Goal: Task Accomplishment & Management: Manage account settings

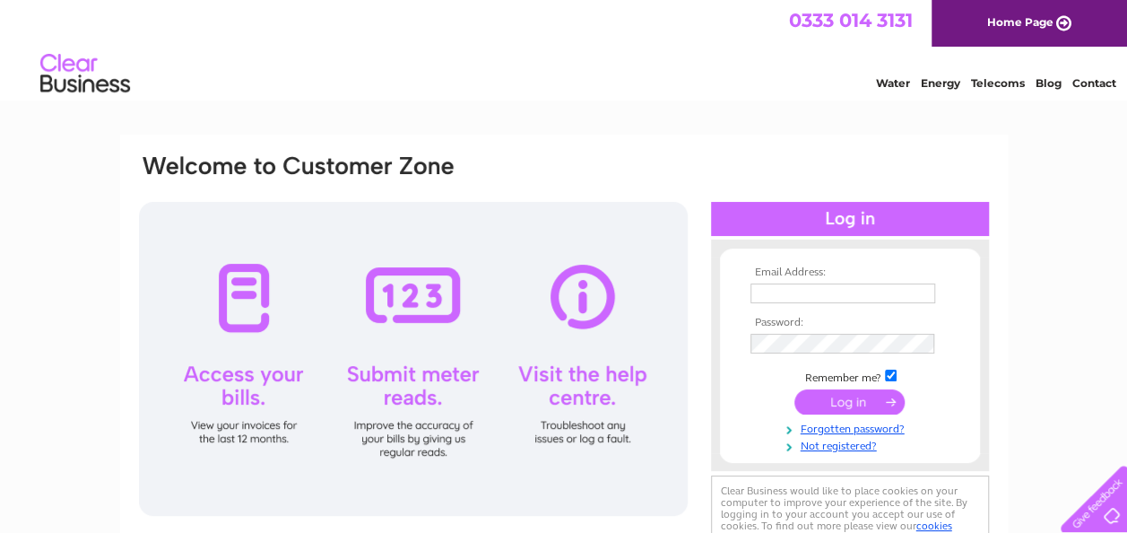
type input "[PERSON_NAME][EMAIL_ADDRESS][DOMAIN_NAME]"
click at [842, 406] on input "submit" at bounding box center [850, 401] width 110 height 25
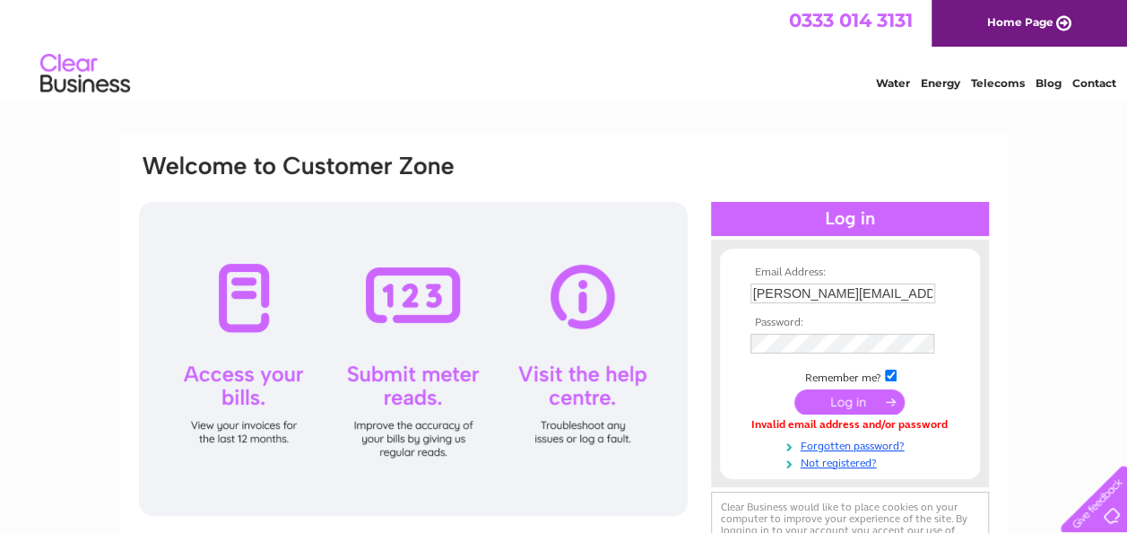
click at [843, 400] on input "submit" at bounding box center [850, 401] width 110 height 25
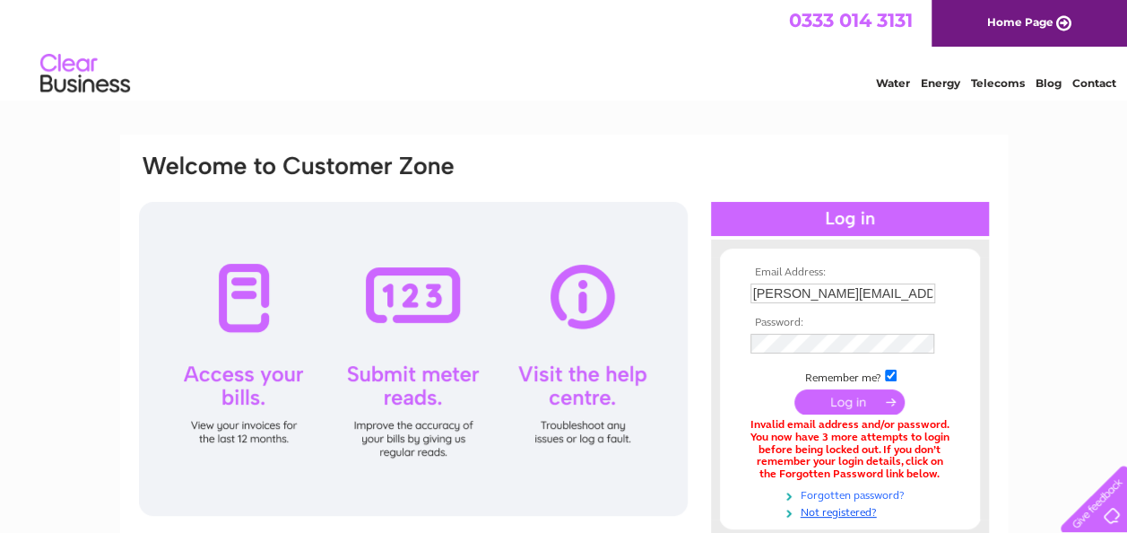
click at [833, 493] on link "Forgotten password?" at bounding box center [853, 493] width 204 height 17
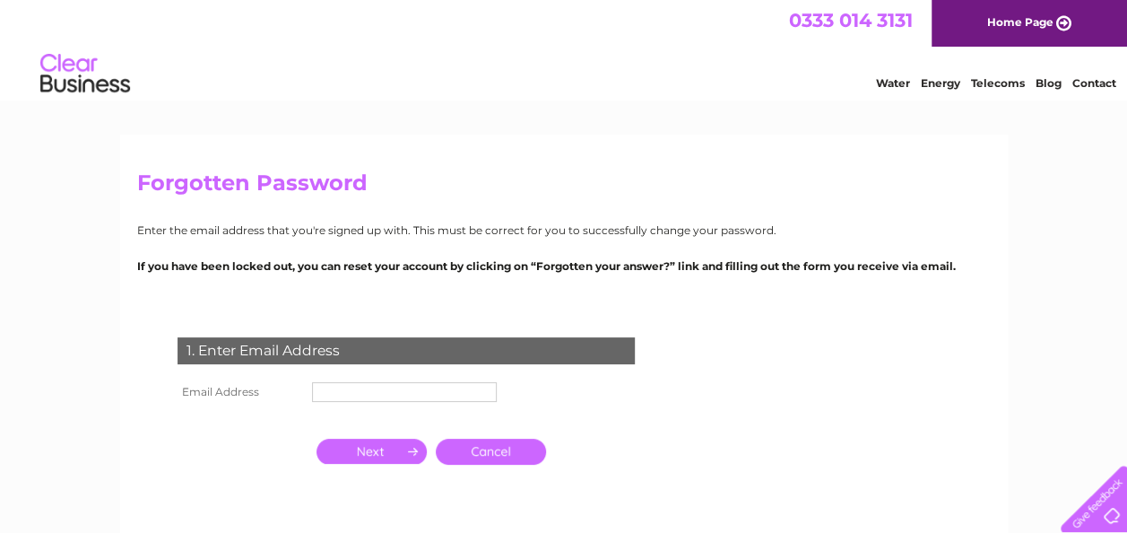
click at [343, 400] on input "text" at bounding box center [404, 392] width 185 height 20
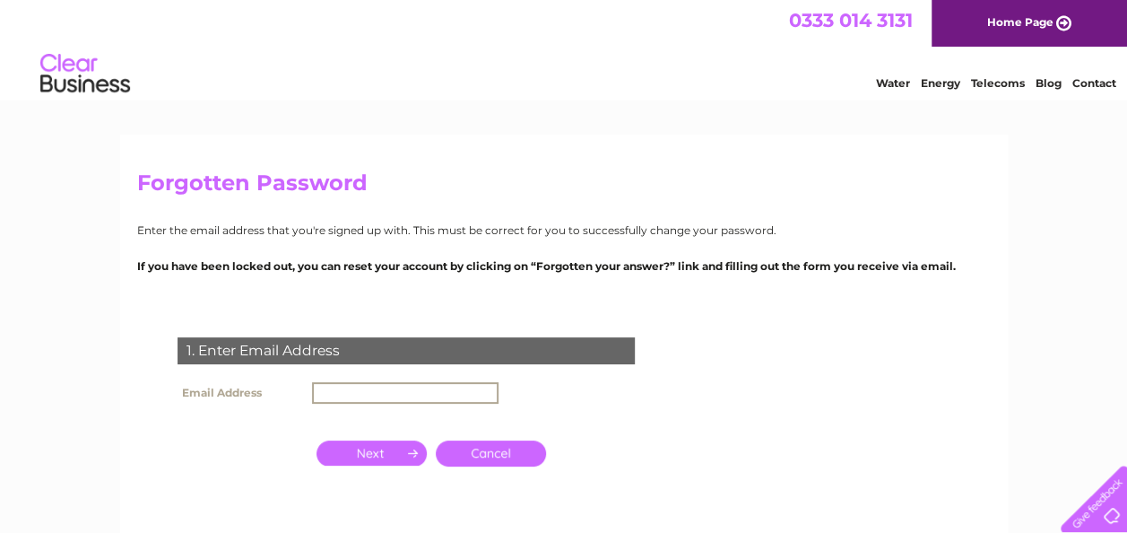
type input "stewart@goundngardens.co.uk"
click at [372, 456] on input "button" at bounding box center [372, 452] width 110 height 25
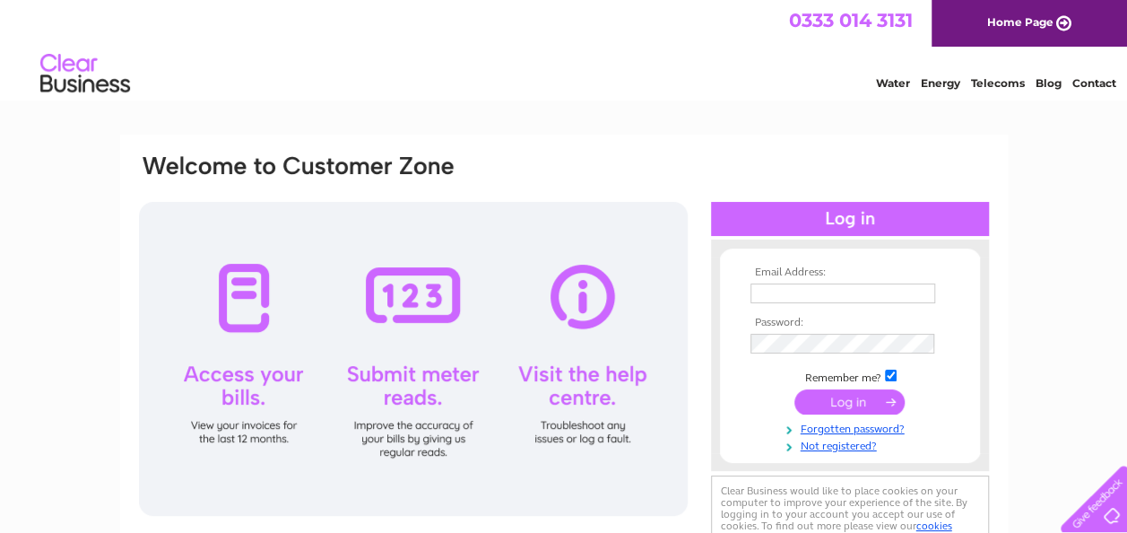
type input "[PERSON_NAME][EMAIL_ADDRESS][DOMAIN_NAME]"
click at [850, 396] on input "submit" at bounding box center [850, 401] width 110 height 25
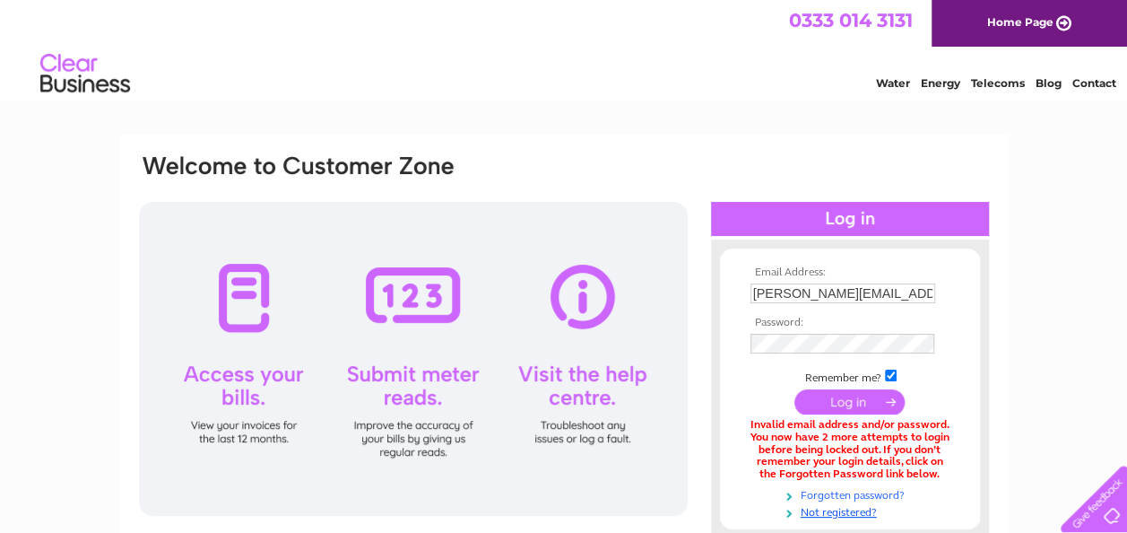
click at [842, 491] on link "Forgotten password?" at bounding box center [853, 493] width 204 height 17
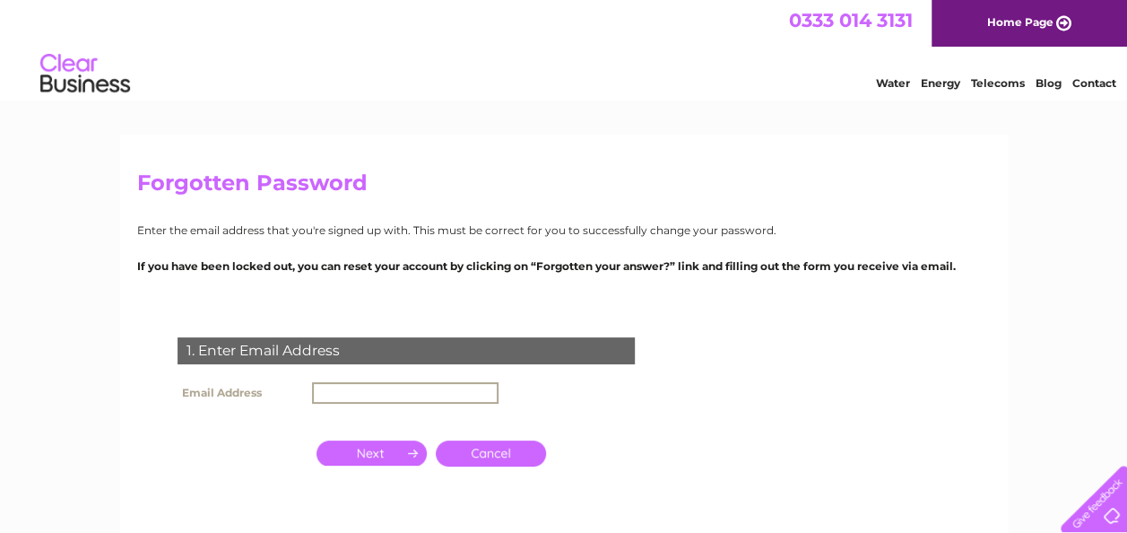
click at [349, 392] on input "text" at bounding box center [405, 393] width 187 height 22
type input "[PERSON_NAME][EMAIL_ADDRESS][DOMAIN_NAME]"
click at [372, 456] on input "button" at bounding box center [372, 452] width 110 height 25
